Goal: Find contact information: Find contact information

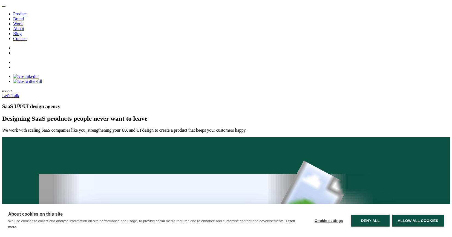
click at [19, 93] on link "Let's Talk" at bounding box center [10, 95] width 17 height 5
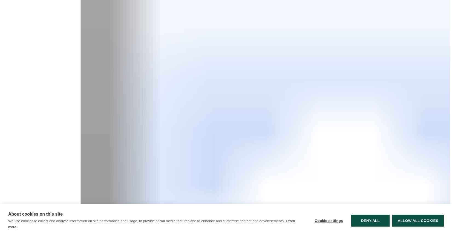
scroll to position [148, 0]
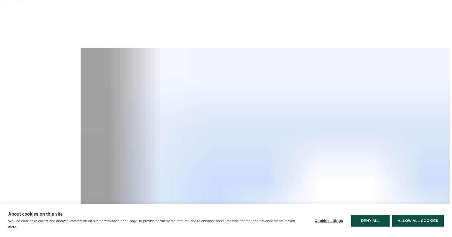
scroll to position [89, 0]
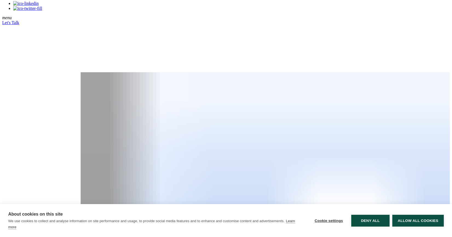
scroll to position [74, 0]
